Goal: Task Accomplishment & Management: Manage account settings

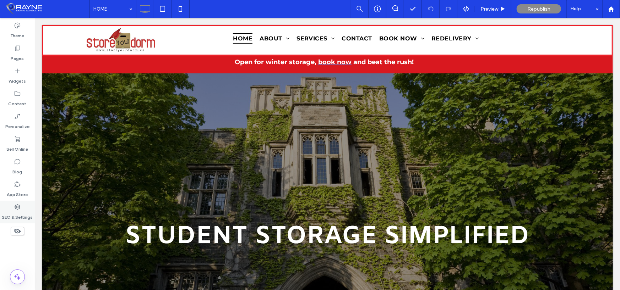
click at [21, 213] on label "SEO & Settings" at bounding box center [17, 216] width 31 height 10
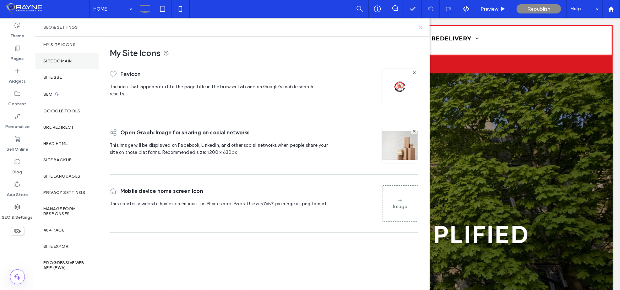
click at [63, 59] on label "Site Domain" at bounding box center [57, 61] width 28 height 5
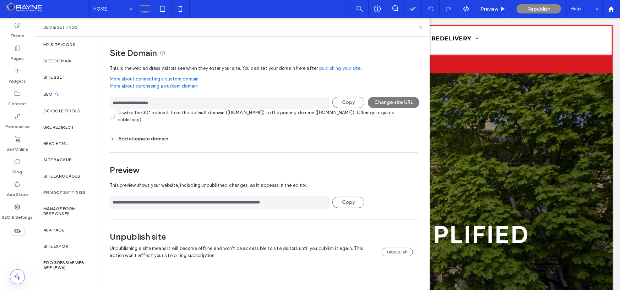
click at [382, 102] on button "Change site URL" at bounding box center [393, 102] width 51 height 11
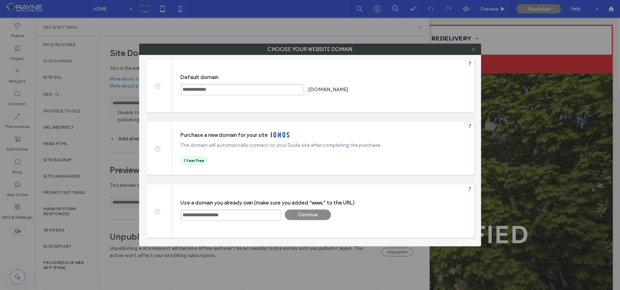
click at [476, 52] on span at bounding box center [473, 49] width 5 height 11
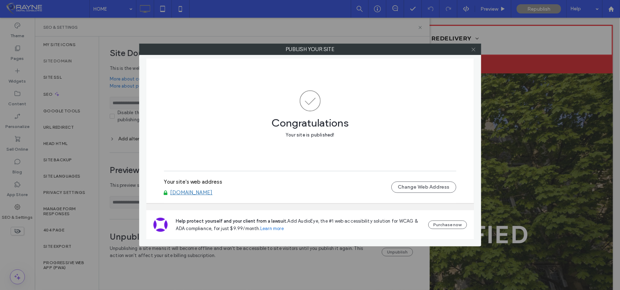
click at [475, 51] on icon at bounding box center [473, 49] width 5 height 5
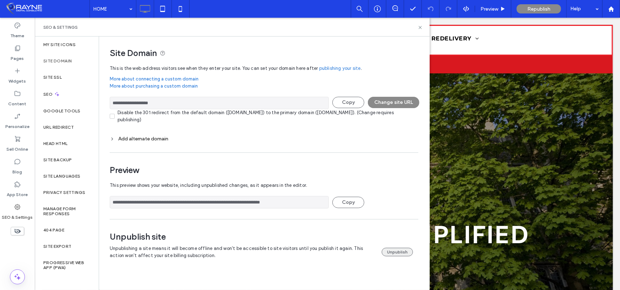
click at [388, 254] on button "Unpublish" at bounding box center [397, 252] width 31 height 9
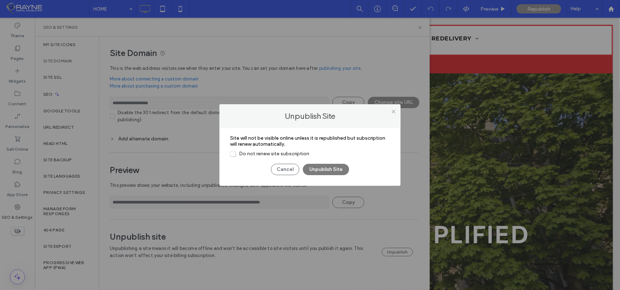
click at [318, 169] on button "Unpublish Site" at bounding box center [326, 169] width 46 height 11
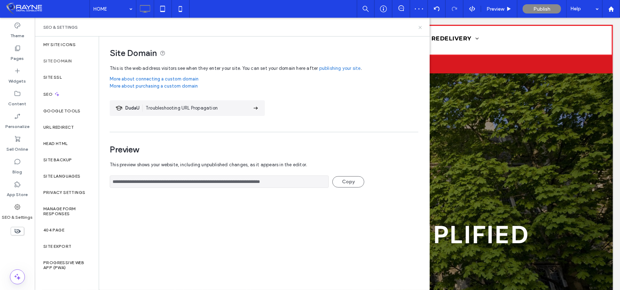
drag, startPoint x: 420, startPoint y: 26, endPoint x: 385, endPoint y: 8, distance: 38.9
click at [420, 26] on icon at bounding box center [419, 27] width 5 height 5
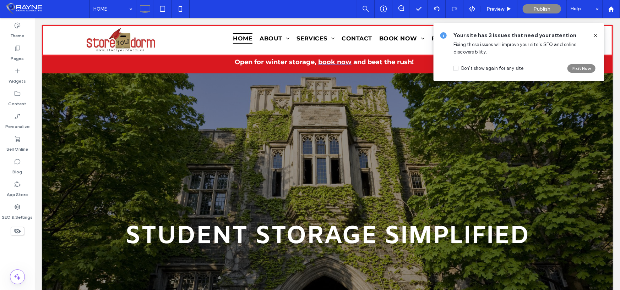
drag, startPoint x: 558, startPoint y: 17, endPoint x: 593, endPoint y: 35, distance: 39.0
click at [593, 35] on icon at bounding box center [595, 36] width 6 height 6
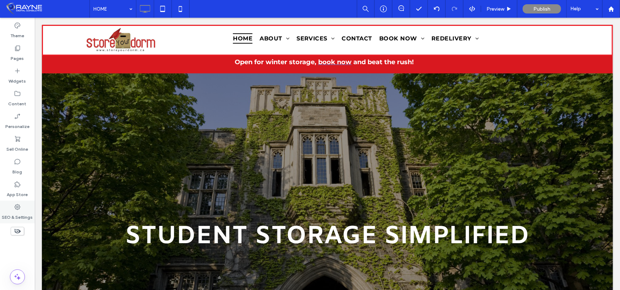
click at [14, 215] on label "SEO & Settings" at bounding box center [17, 216] width 31 height 10
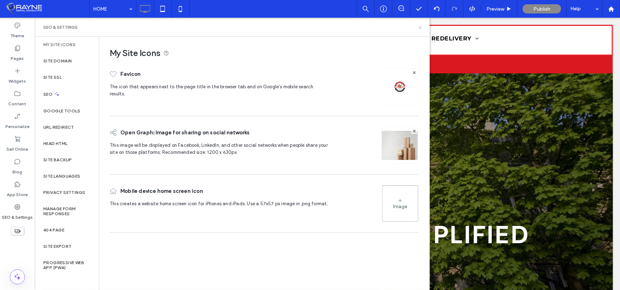
click at [420, 27] on use at bounding box center [419, 27] width 3 height 3
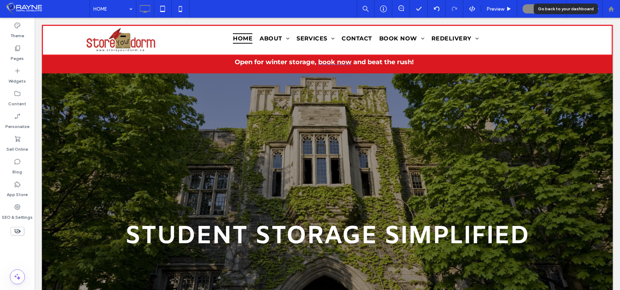
click at [613, 8] on use at bounding box center [610, 8] width 5 height 5
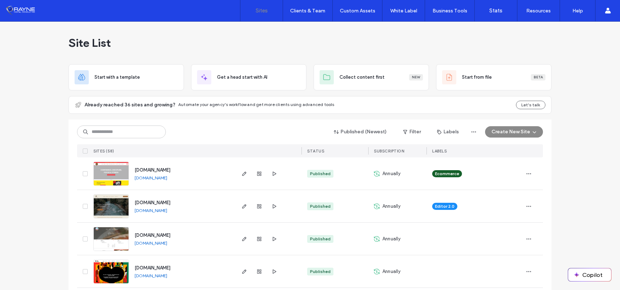
click at [112, 131] on input at bounding box center [121, 132] width 89 height 13
click at [124, 132] on input at bounding box center [121, 132] width 89 height 13
type input "********"
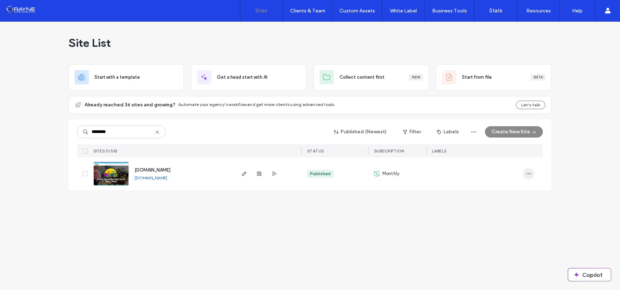
click at [530, 172] on icon "button" at bounding box center [529, 174] width 6 height 6
drag, startPoint x: 427, startPoint y: 190, endPoint x: 404, endPoint y: 191, distance: 23.1
click at [426, 190] on div at bounding box center [474, 174] width 96 height 33
click at [259, 174] on use "button" at bounding box center [259, 174] width 4 height 4
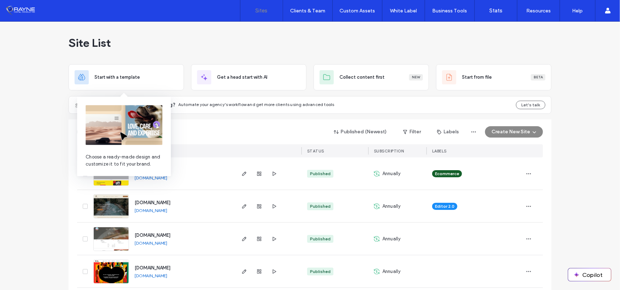
click at [119, 133] on img at bounding box center [124, 125] width 77 height 40
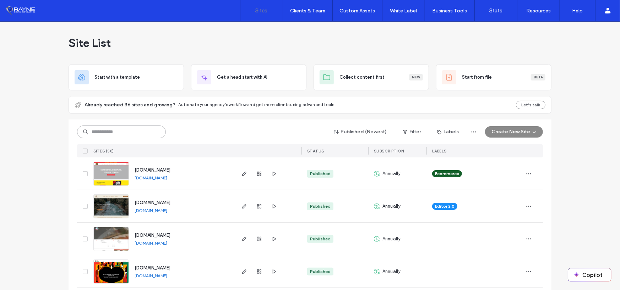
click at [131, 129] on input at bounding box center [121, 132] width 89 height 13
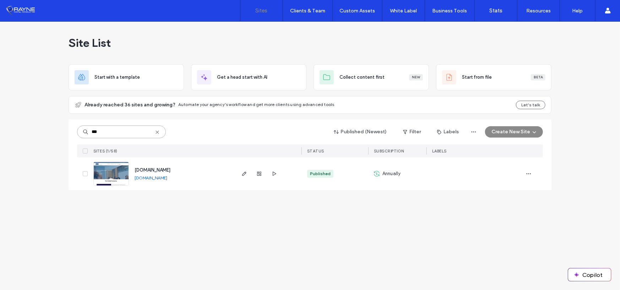
click at [115, 128] on input "***" at bounding box center [121, 132] width 89 height 13
click at [115, 127] on input "***" at bounding box center [121, 132] width 89 height 13
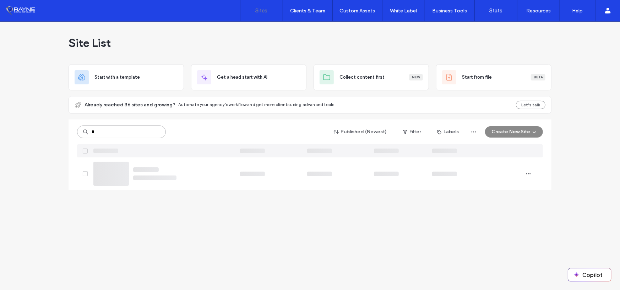
type input "*"
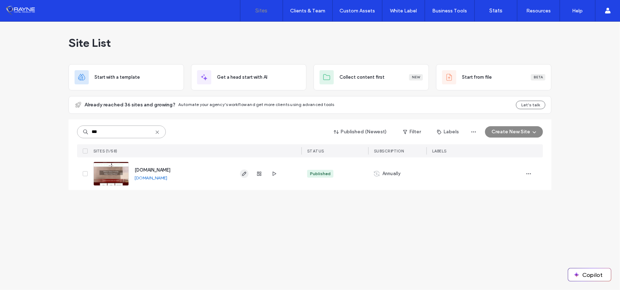
type input "***"
click at [245, 172] on icon "button" at bounding box center [244, 174] width 6 height 6
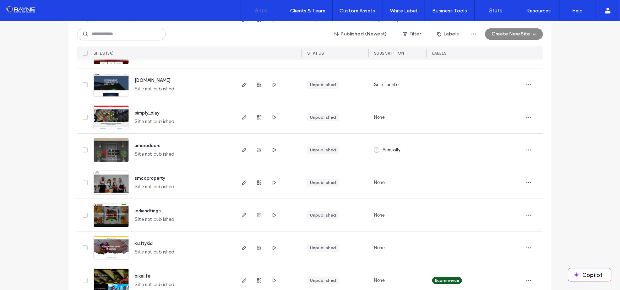
scroll to position [1556, 0]
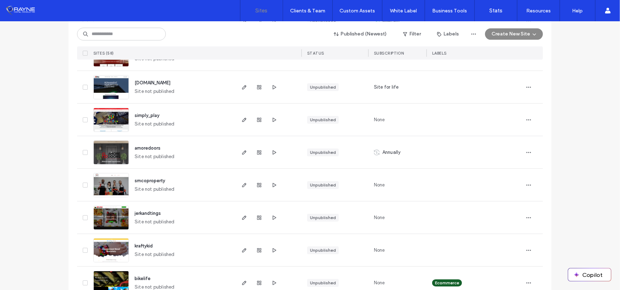
click at [83, 183] on span at bounding box center [85, 185] width 5 height 5
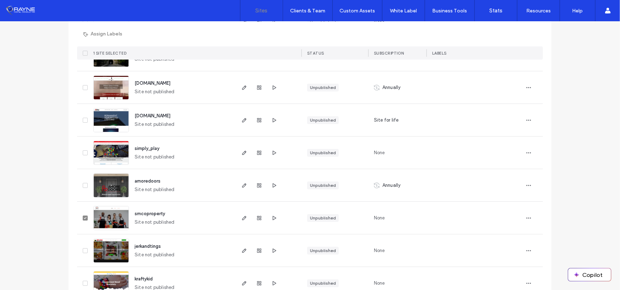
scroll to position [1520, 0]
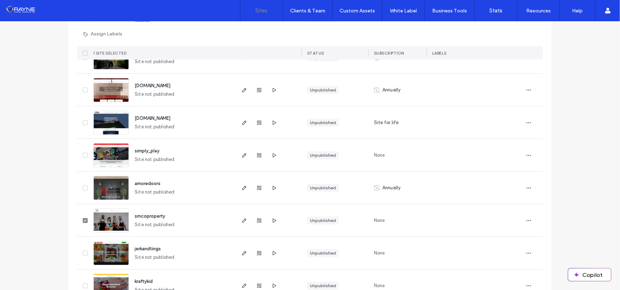
click at [84, 154] on icon at bounding box center [85, 155] width 3 height 2
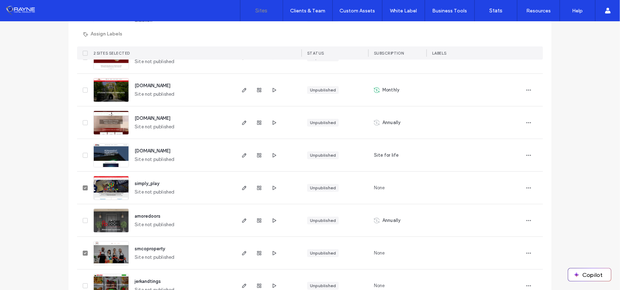
scroll to position [1485, 0]
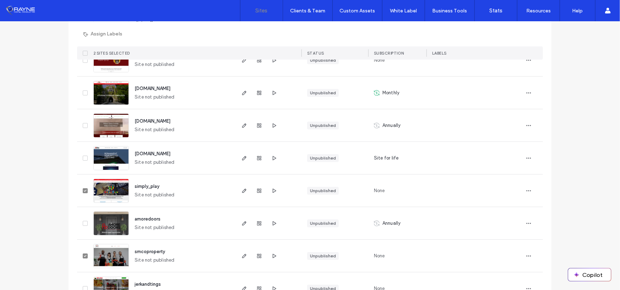
click at [83, 156] on span at bounding box center [85, 158] width 5 height 5
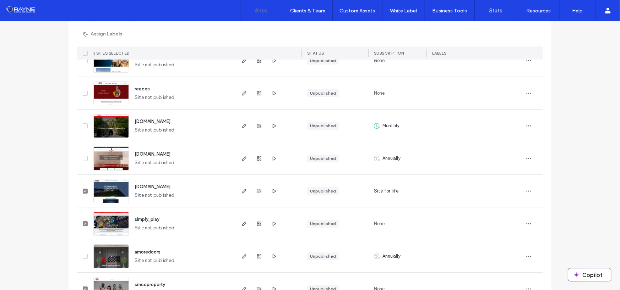
scroll to position [1450, 0]
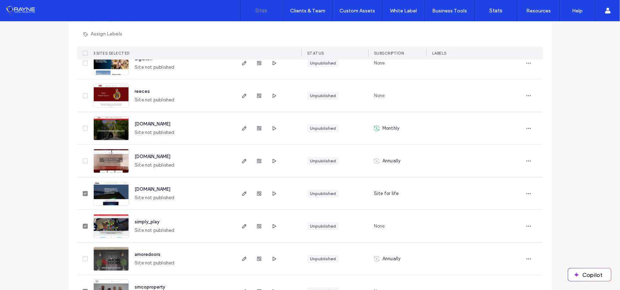
click at [83, 159] on span at bounding box center [85, 161] width 5 height 5
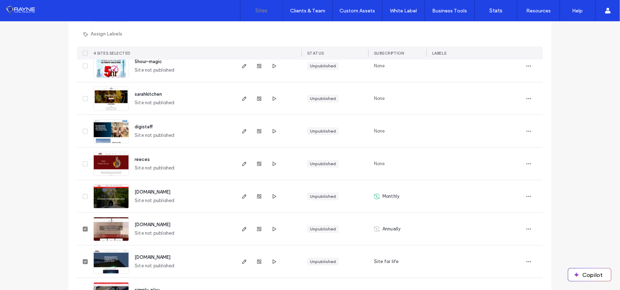
scroll to position [1379, 0]
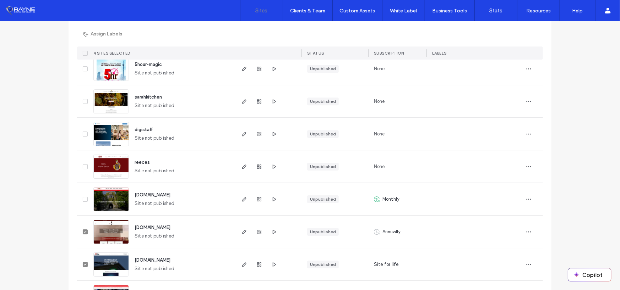
click at [84, 166] on icon at bounding box center [85, 167] width 2 height 2
click at [84, 133] on span at bounding box center [85, 134] width 5 height 5
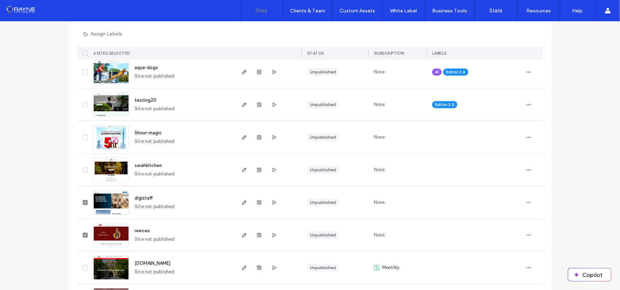
scroll to position [1308, 0]
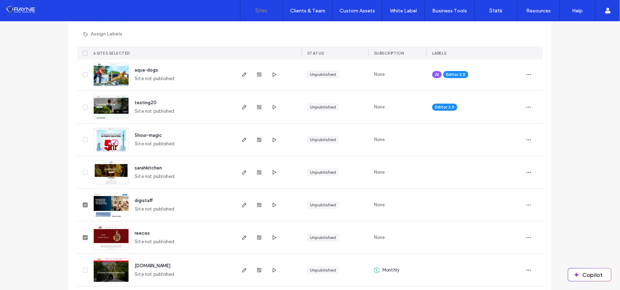
click at [84, 173] on span at bounding box center [85, 172] width 5 height 5
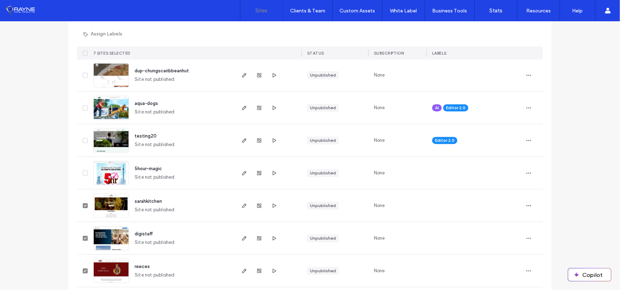
scroll to position [1272, 0]
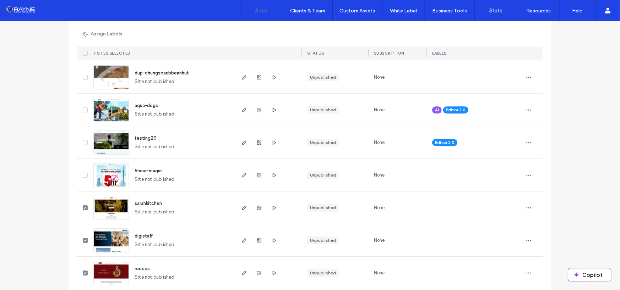
click at [84, 173] on span at bounding box center [85, 175] width 5 height 5
click at [83, 140] on span at bounding box center [85, 142] width 5 height 5
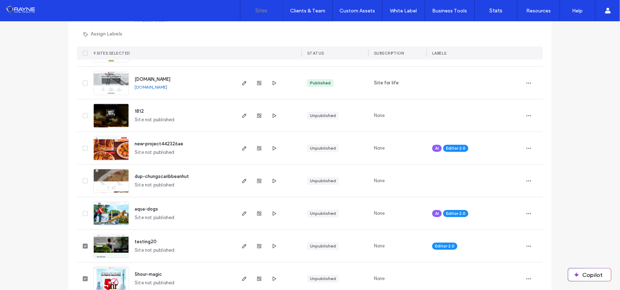
scroll to position [1166, 0]
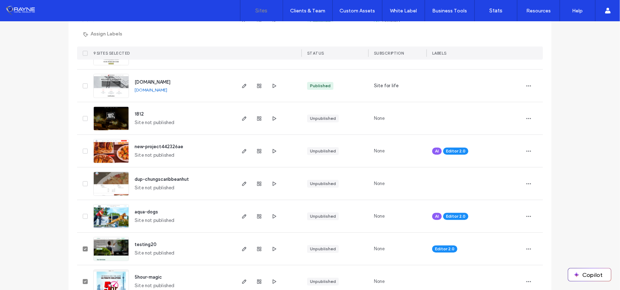
click at [84, 183] on icon at bounding box center [85, 184] width 3 height 2
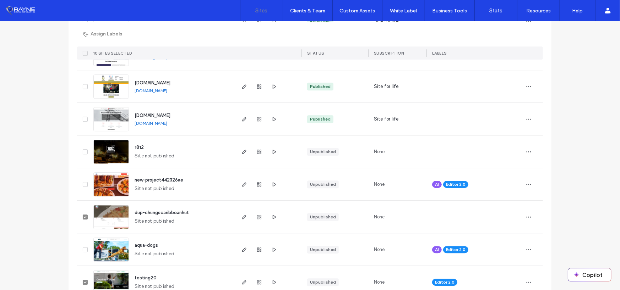
scroll to position [1130, 0]
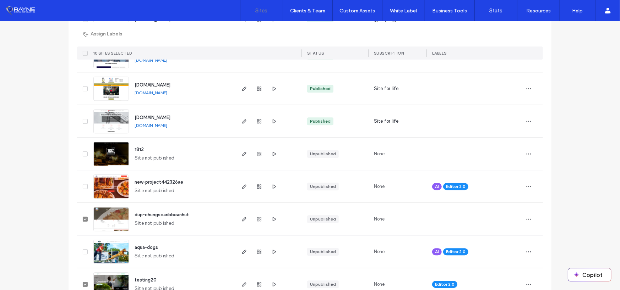
click at [83, 152] on span at bounding box center [85, 154] width 5 height 5
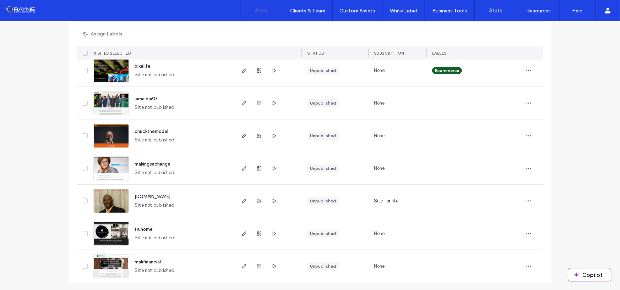
scroll to position [1769, 0]
click at [83, 166] on span at bounding box center [85, 168] width 5 height 5
click at [84, 135] on icon at bounding box center [85, 136] width 3 height 2
click at [91, 101] on div "jamaica60 Site not published" at bounding box center [163, 103] width 144 height 32
click at [84, 104] on span at bounding box center [85, 102] width 5 height 5
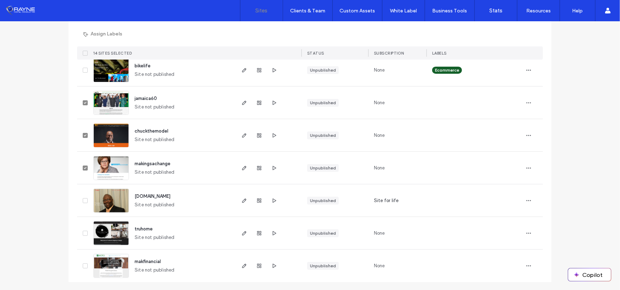
click at [84, 233] on icon at bounding box center [85, 233] width 3 height 2
click at [83, 267] on span at bounding box center [85, 266] width 5 height 5
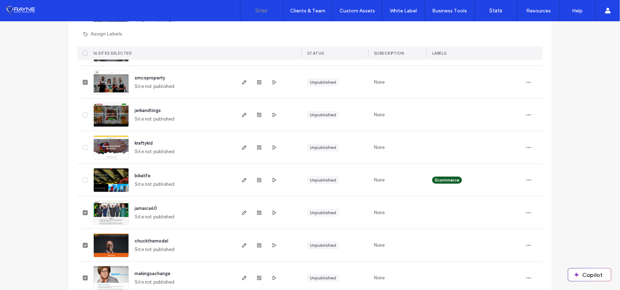
scroll to position [1662, 0]
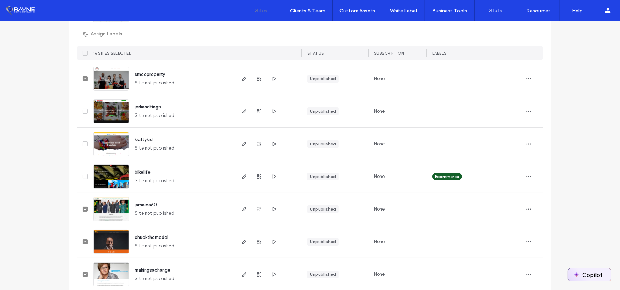
click at [587, 276] on button "Copilot" at bounding box center [589, 275] width 43 height 13
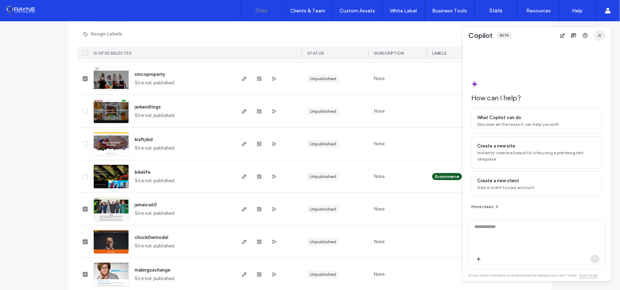
click at [601, 37] on icon "button" at bounding box center [600, 36] width 6 height 6
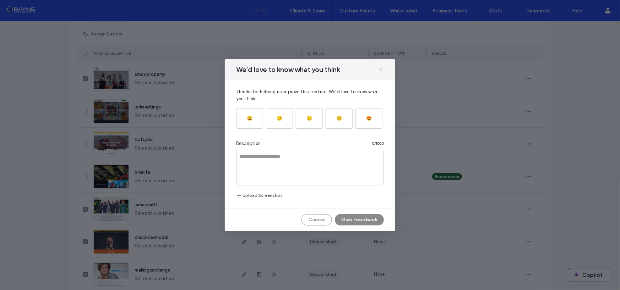
click at [383, 67] on icon at bounding box center [381, 70] width 6 height 6
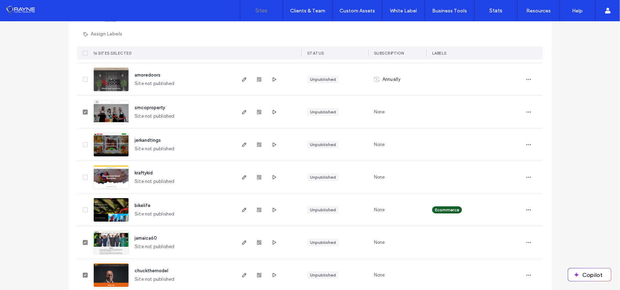
scroll to position [1627, 0]
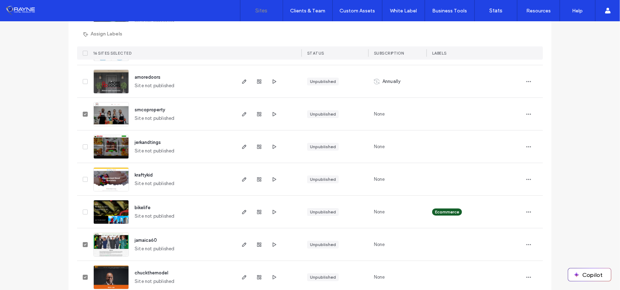
click at [84, 179] on icon at bounding box center [85, 180] width 2 height 2
click at [84, 146] on icon at bounding box center [85, 147] width 3 height 2
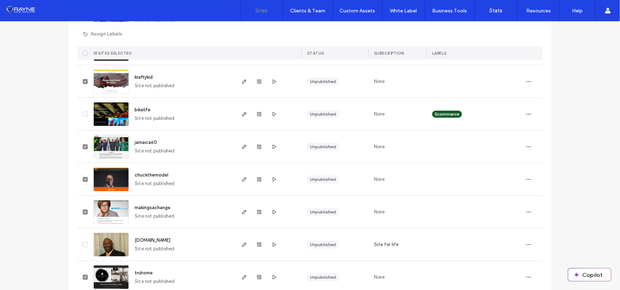
scroll to position [1769, 0]
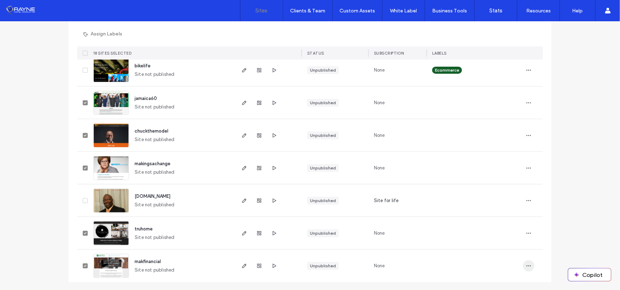
click at [526, 270] on span "button" at bounding box center [528, 266] width 11 height 11
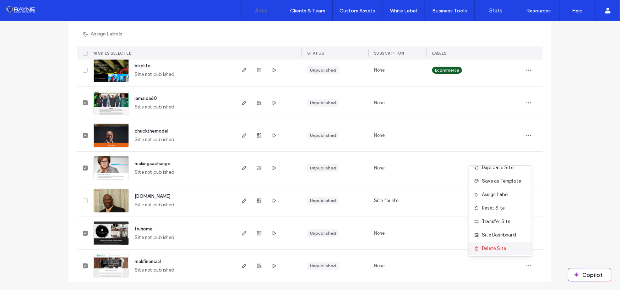
scroll to position [22, 0]
click at [498, 248] on span "Delete Site" at bounding box center [494, 247] width 24 height 7
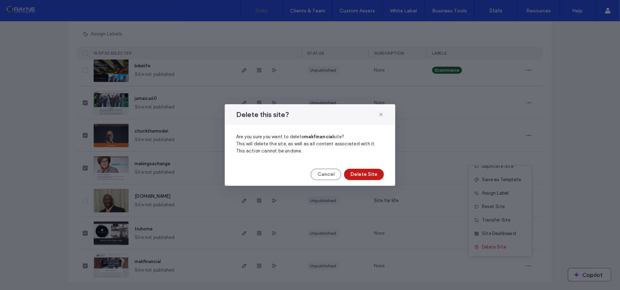
click at [361, 175] on button "Delete Site" at bounding box center [364, 174] width 40 height 11
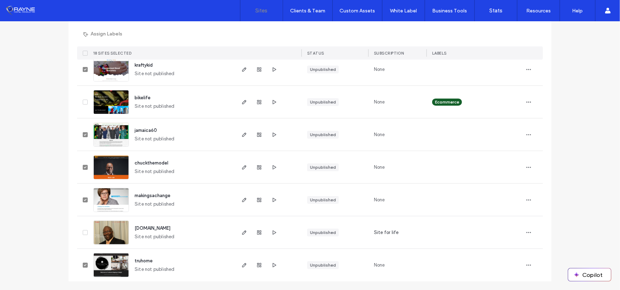
scroll to position [1736, 0]
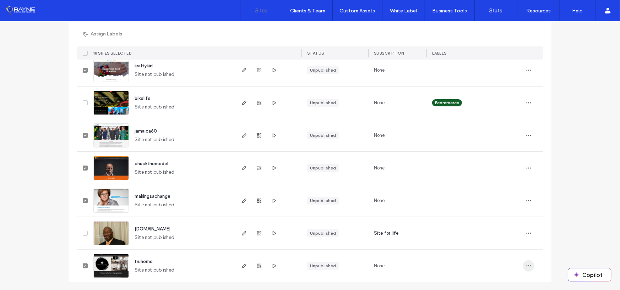
click at [526, 263] on icon "button" at bounding box center [529, 266] width 6 height 6
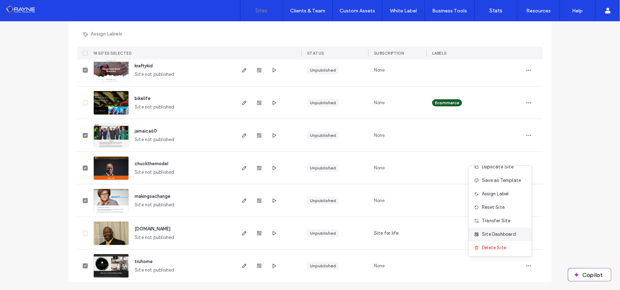
scroll to position [22, 0]
click at [494, 246] on span "Delete Site" at bounding box center [494, 247] width 24 height 7
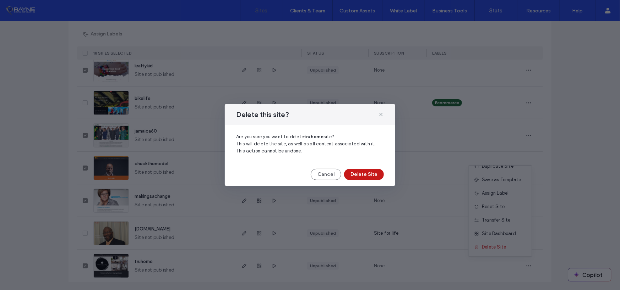
click at [373, 175] on button "Delete Site" at bounding box center [364, 174] width 40 height 11
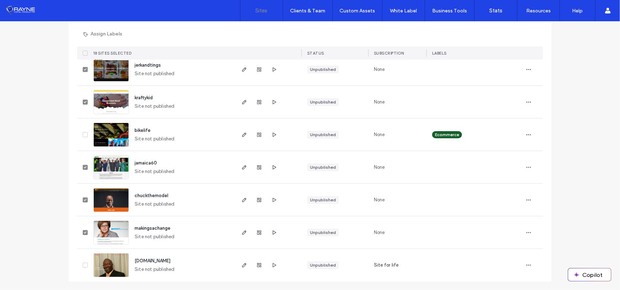
scroll to position [1704, 0]
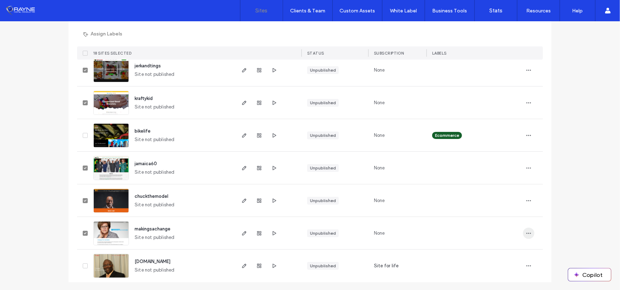
click at [523, 230] on span "button" at bounding box center [528, 233] width 11 height 11
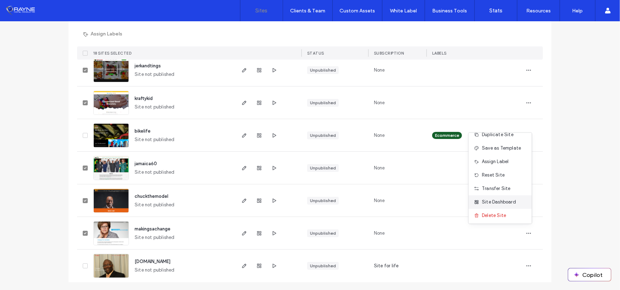
scroll to position [22, 0]
click at [495, 215] on span "Delete Site" at bounding box center [494, 214] width 24 height 7
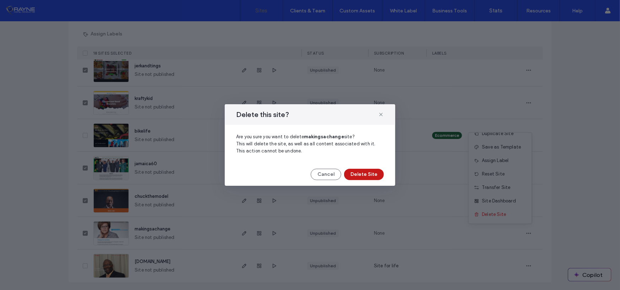
click at [365, 177] on button "Delete Site" at bounding box center [364, 174] width 40 height 11
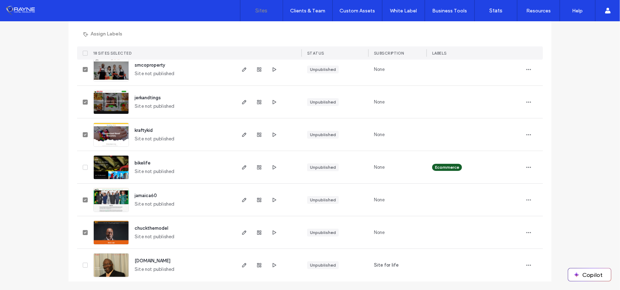
scroll to position [1671, 0]
